Goal: Navigation & Orientation: Go to known website

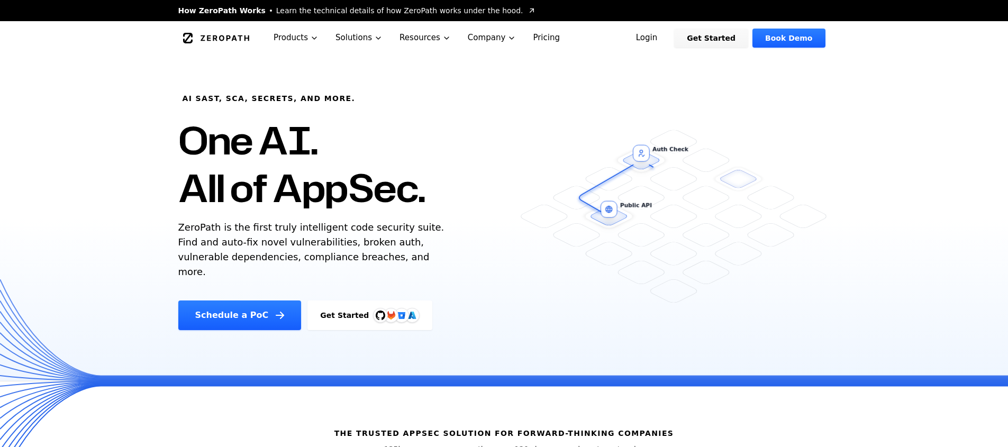
click at [645, 37] on link "Login" at bounding box center [647, 38] width 47 height 19
click at [665, 38] on link "Login" at bounding box center [647, 38] width 47 height 19
